Goal: Submit feedback/report problem

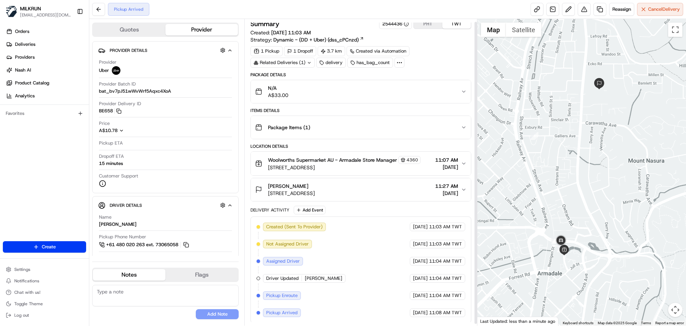
scroll to position [5, 0]
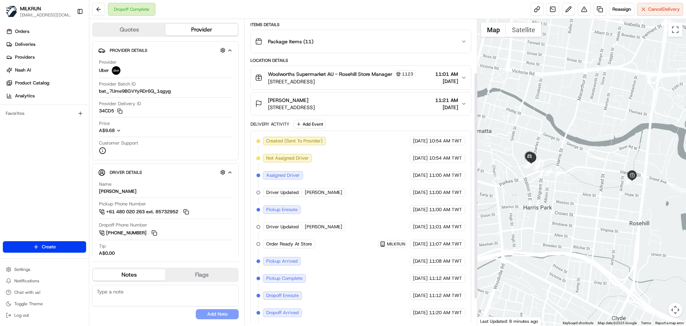
scroll to position [72, 0]
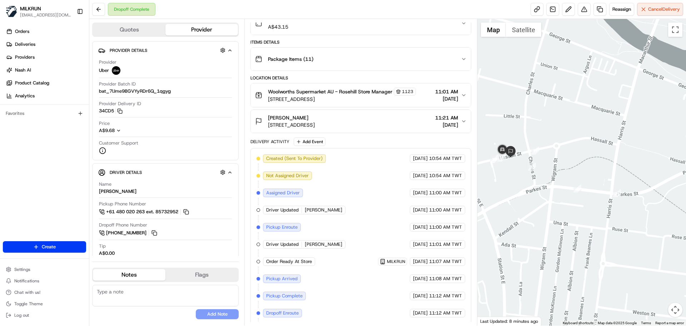
drag, startPoint x: 511, startPoint y: 160, endPoint x: 529, endPoint y: 163, distance: 18.5
click at [526, 164] on div at bounding box center [582, 172] width 209 height 306
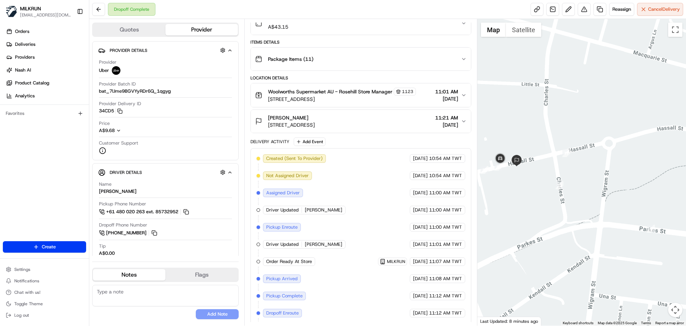
click at [387, 273] on div "Created (Sent To Provider) Uber [DATE] 10:54 AM TWT Not Assigned Driver Uber [D…" at bounding box center [361, 252] width 208 height 197
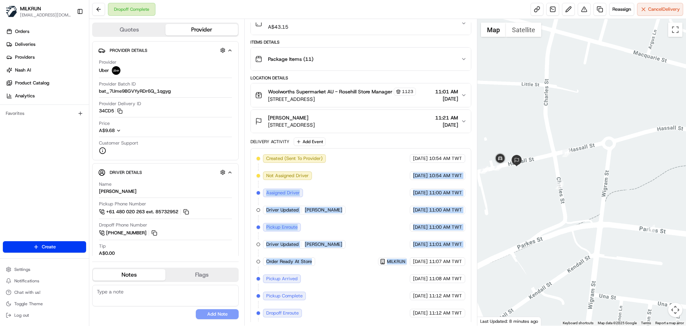
drag, startPoint x: 387, startPoint y: 273, endPoint x: 408, endPoint y: 158, distance: 116.2
click at [408, 158] on div "Created (Sent To Provider) Uber [DATE] 10:54 AM TWT Not Assigned Driver Uber [D…" at bounding box center [361, 252] width 208 height 197
click at [452, 255] on div "Created (Sent To Provider) Uber [DATE] 10:54 AM TWT Not Assigned Driver Uber [D…" at bounding box center [361, 252] width 208 height 197
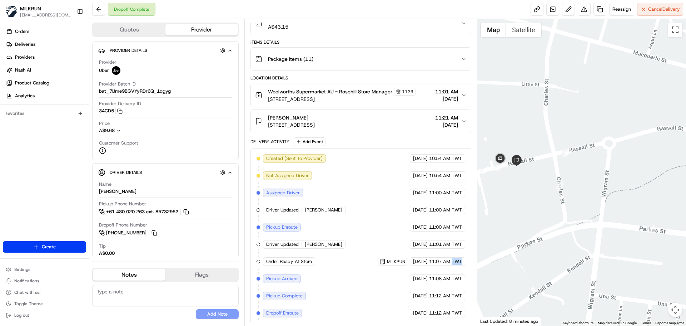
click at [452, 255] on div "Created (Sent To Provider) Uber [DATE] 10:54 AM TWT Not Assigned Driver Uber [D…" at bounding box center [361, 252] width 208 height 197
drag, startPoint x: 451, startPoint y: 257, endPoint x: 454, endPoint y: 291, distance: 34.1
click at [454, 291] on div "Created (Sent To Provider) Uber [DATE] 10:54 AM TWT Not Assigned Driver Uber [D…" at bounding box center [361, 252] width 208 height 197
click at [454, 291] on div "[DATE] 11:12 AM TWT" at bounding box center [437, 295] width 55 height 9
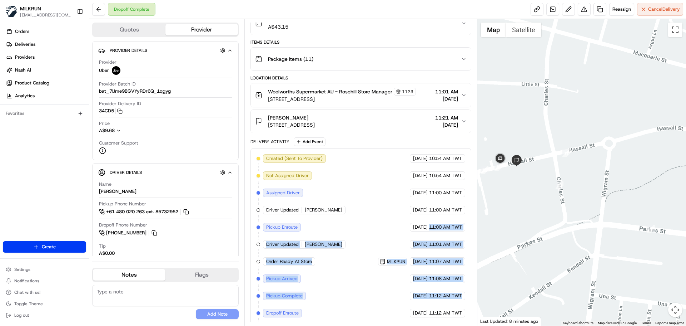
drag, startPoint x: 454, startPoint y: 291, endPoint x: 405, endPoint y: 187, distance: 115.6
click at [406, 188] on div "Created (Sent To Provider) Uber [DATE] 10:54 AM TWT Not Assigned Driver Uber [D…" at bounding box center [361, 252] width 208 height 197
click at [432, 255] on div "Created (Sent To Provider) Uber [DATE] 10:54 AM TWT Not Assigned Driver Uber [D…" at bounding box center [361, 252] width 208 height 197
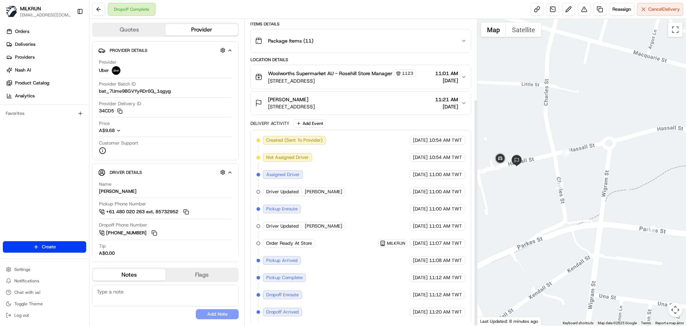
scroll to position [108, 0]
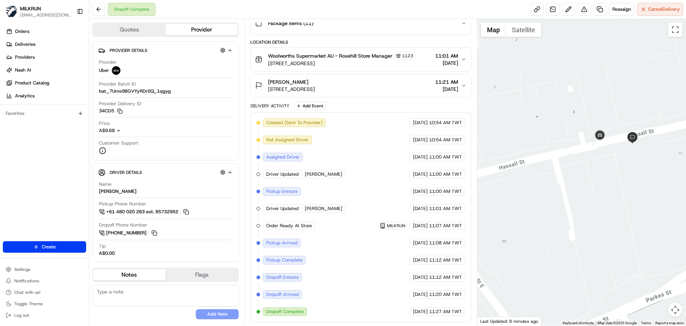
drag, startPoint x: 508, startPoint y: 144, endPoint x: 631, endPoint y: 105, distance: 128.8
click at [631, 103] on div at bounding box center [582, 172] width 209 height 306
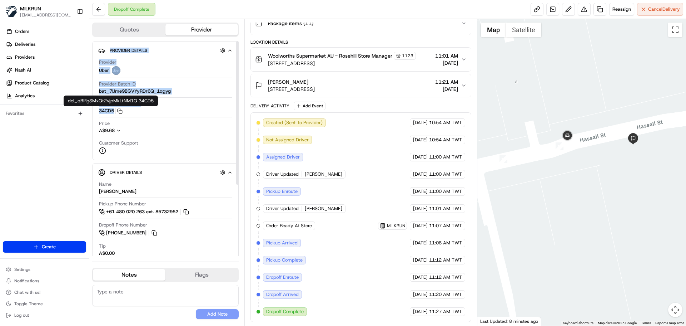
drag, startPoint x: 92, startPoint y: 112, endPoint x: 108, endPoint y: 125, distance: 21.3
click at [116, 111] on div "Quotes Provider Provider Details Hidden ( 3 ) Provider Uber Provider Batch ID b…" at bounding box center [166, 172] width 155 height 306
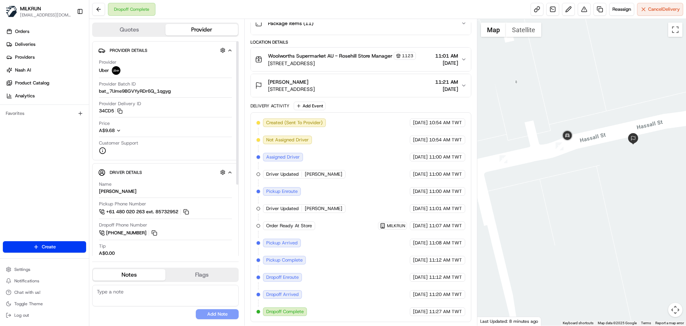
click at [55, 175] on div "Orders Deliveries Providers [PERSON_NAME] Product Catalog Analytics Favorites" at bounding box center [44, 134] width 89 height 222
click at [581, 11] on button at bounding box center [584, 9] width 13 height 13
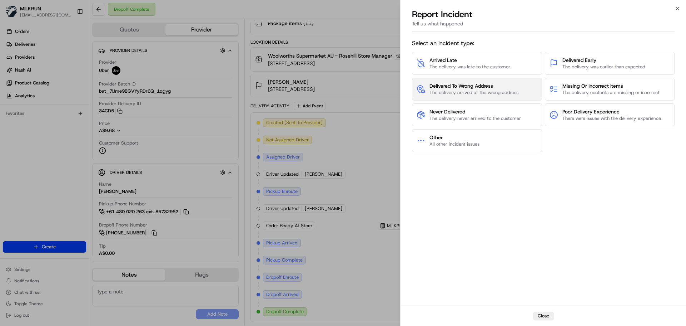
click at [487, 93] on span "The delivery arrived at the wrong address" at bounding box center [474, 92] width 89 height 6
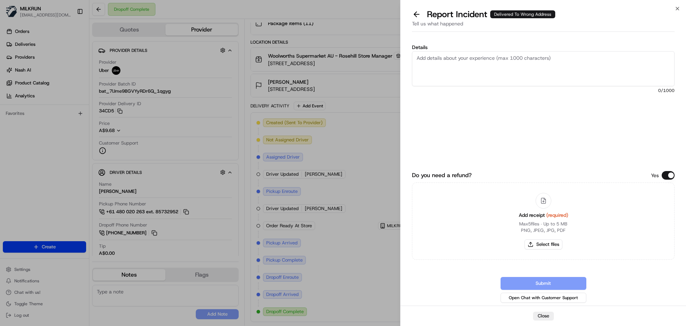
click at [478, 71] on textarea "Details" at bounding box center [543, 68] width 263 height 35
type textarea "Customer didn't receive the order"
click at [551, 243] on button "Select files" at bounding box center [544, 244] width 38 height 10
type input "C:\fakepath\JayD - Invoice.pdf"
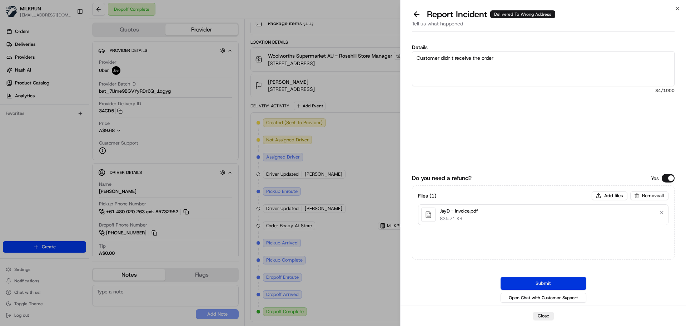
click at [557, 280] on button "Submit" at bounding box center [544, 283] width 86 height 13
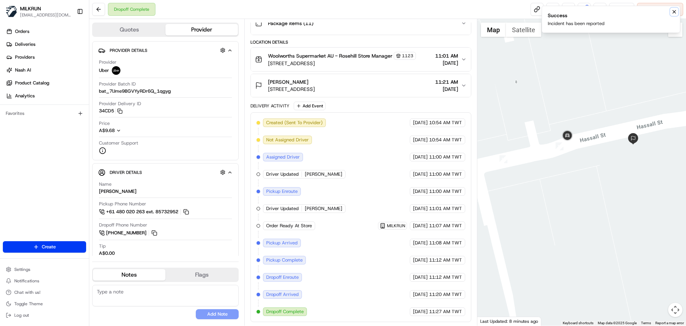
click at [676, 11] on icon "Notifications (F8)" at bounding box center [675, 12] width 6 height 6
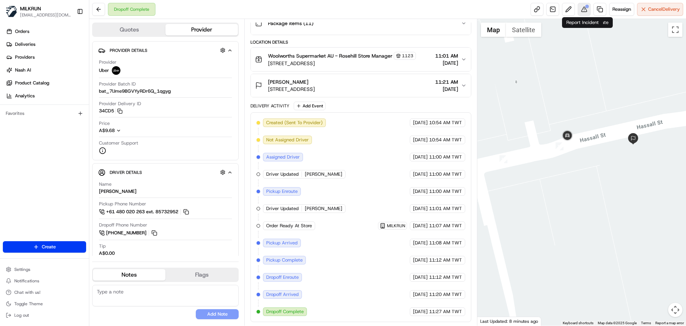
click at [586, 9] on button at bounding box center [584, 9] width 13 height 13
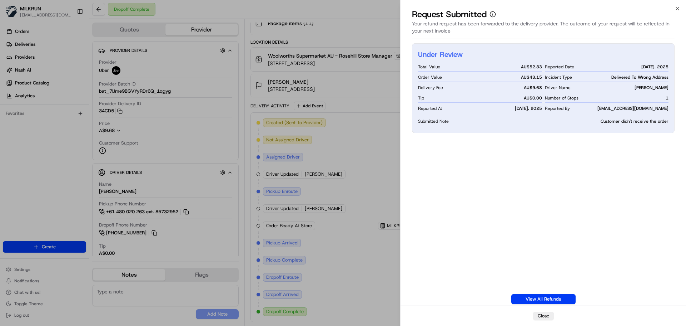
click at [562, 182] on div "Under Review Total Value AU$ 52.83 Order Value AU$ 43.15 Delivery Fee AU$ 9.68 …" at bounding box center [543, 173] width 263 height 261
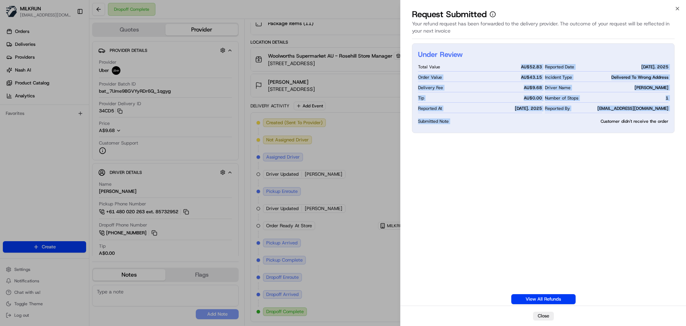
drag, startPoint x: 562, startPoint y: 182, endPoint x: 506, endPoint y: 60, distance: 134.5
click at [493, 57] on div "Under Review Total Value AU$ 52.83 Order Value AU$ 43.15 Delivery Fee AU$ 9.68 …" at bounding box center [543, 173] width 263 height 261
click at [581, 191] on div "Under Review Total Value AU$ 52.83 Order Value AU$ 43.15 Delivery Fee AU$ 9.68 …" at bounding box center [543, 173] width 263 height 261
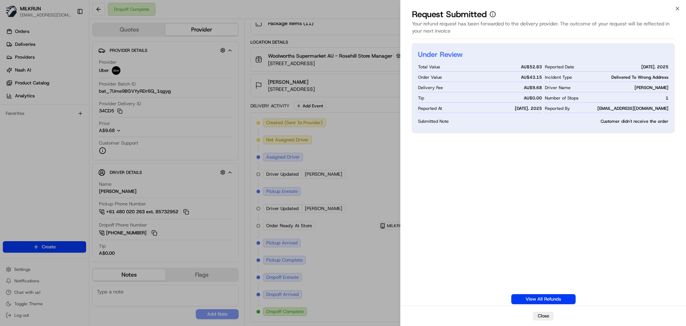
click at [581, 191] on div "Under Review Total Value AU$ 52.83 Order Value AU$ 43.15 Delivery Fee AU$ 9.68 …" at bounding box center [543, 173] width 263 height 261
drag, startPoint x: 581, startPoint y: 191, endPoint x: 603, endPoint y: 93, distance: 100.6
click at [585, 103] on div "Under Review Total Value AU$ 52.83 Order Value AU$ 43.15 Delivery Fee AU$ 9.68 …" at bounding box center [543, 173] width 263 height 261
click at [666, 257] on div "Under Review Total Value AU$ 52.83 Order Value AU$ 43.15 Delivery Fee AU$ 9.68 …" at bounding box center [543, 173] width 263 height 261
click at [595, 193] on div "Under Review Total Value AU$ 52.83 Order Value AU$ 43.15 Delivery Fee AU$ 9.68 …" at bounding box center [543, 173] width 263 height 261
